Goal: Navigation & Orientation: Find specific page/section

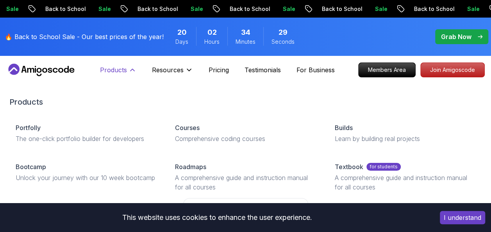
click at [119, 71] on p "Products" at bounding box center [113, 69] width 27 height 9
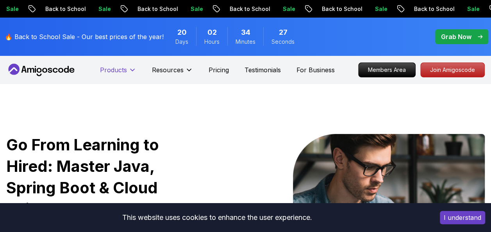
click at [129, 69] on icon at bounding box center [133, 70] width 8 height 8
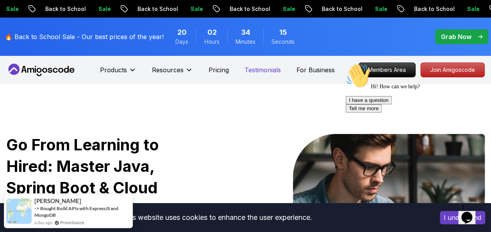
click at [269, 70] on p "Testimonials" at bounding box center [263, 69] width 36 height 9
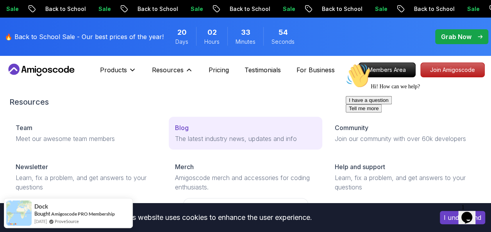
click at [186, 133] on link "Blog The latest industry news, updates and info" at bounding box center [245, 133] width 153 height 33
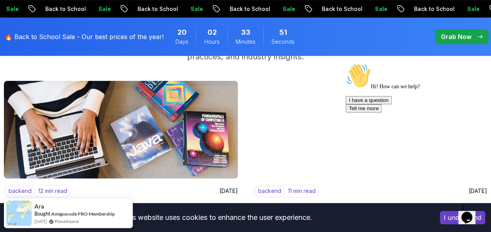
scroll to position [234, 0]
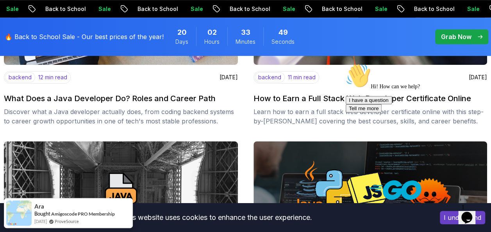
click at [152, 168] on img at bounding box center [121, 191] width 234 height 98
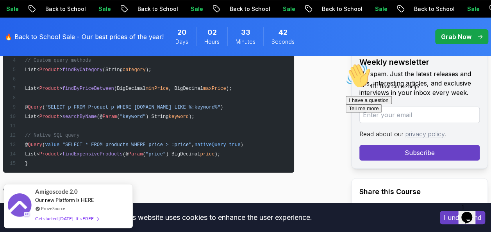
scroll to position [1531, 0]
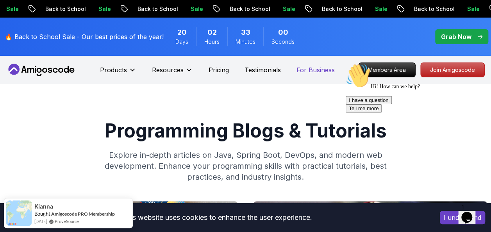
click at [312, 72] on p "For Business" at bounding box center [316, 69] width 38 height 9
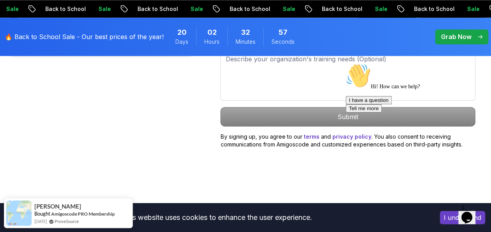
scroll to position [552, 0]
